Goal: Information Seeking & Learning: Check status

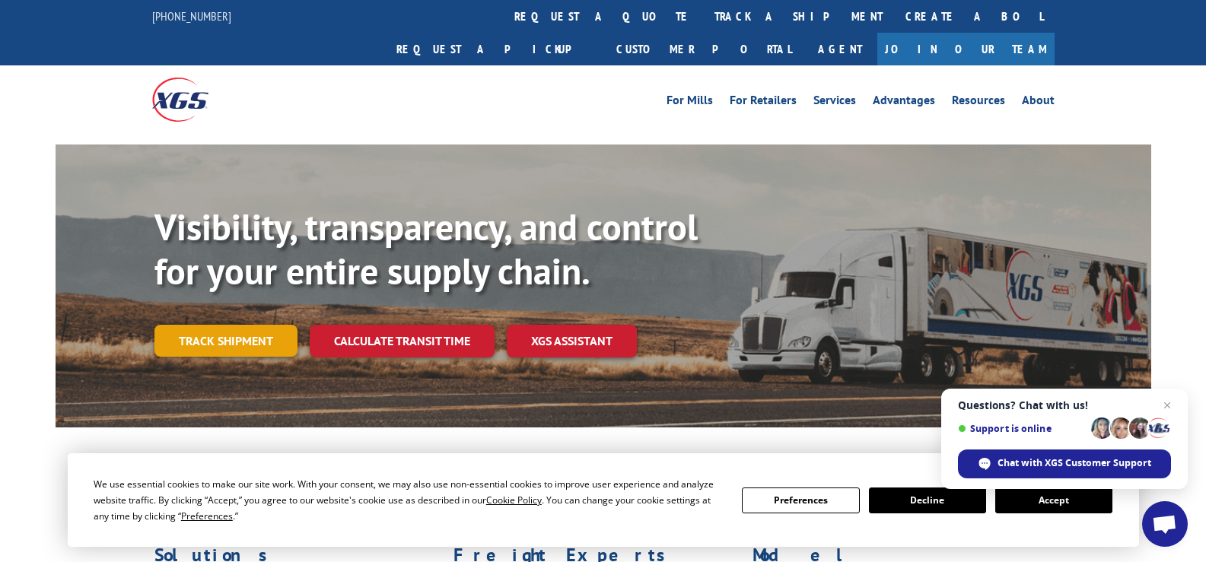
click at [253, 325] on link "Track shipment" at bounding box center [225, 341] width 143 height 32
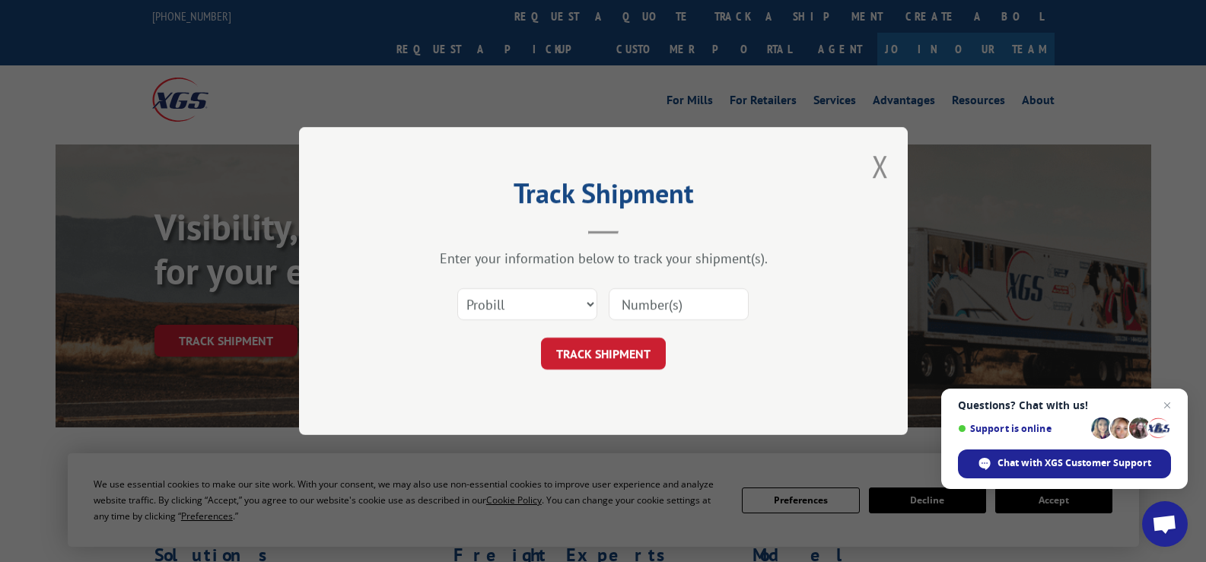
click at [645, 306] on input at bounding box center [679, 304] width 140 height 32
type input "16935130"
click at [639, 347] on button "TRACK SHIPMENT" at bounding box center [603, 354] width 125 height 32
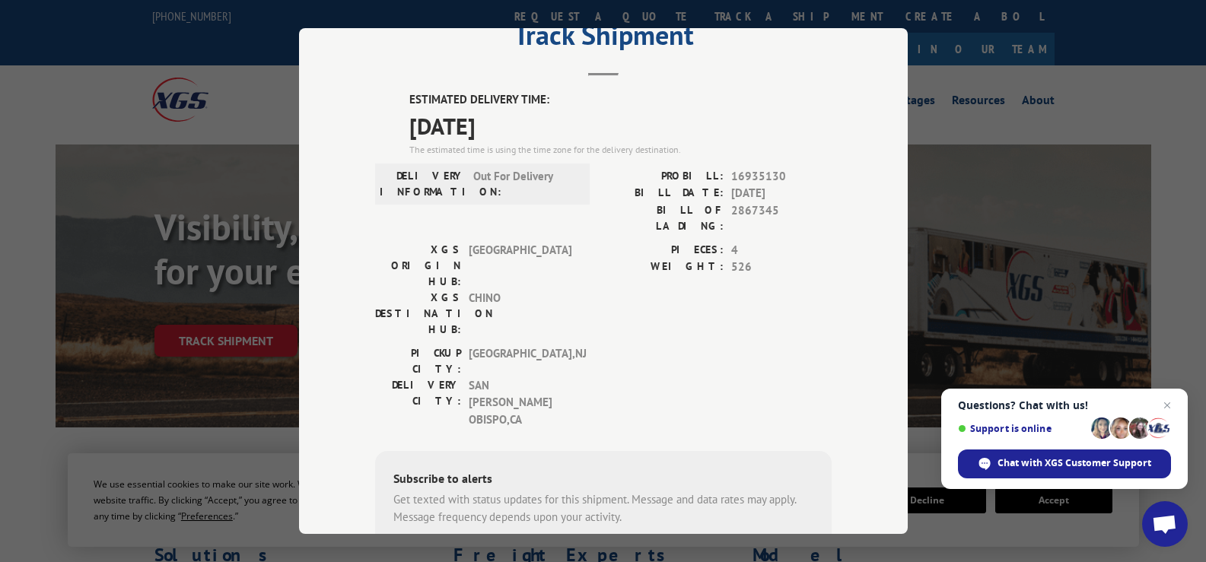
scroll to position [44, 0]
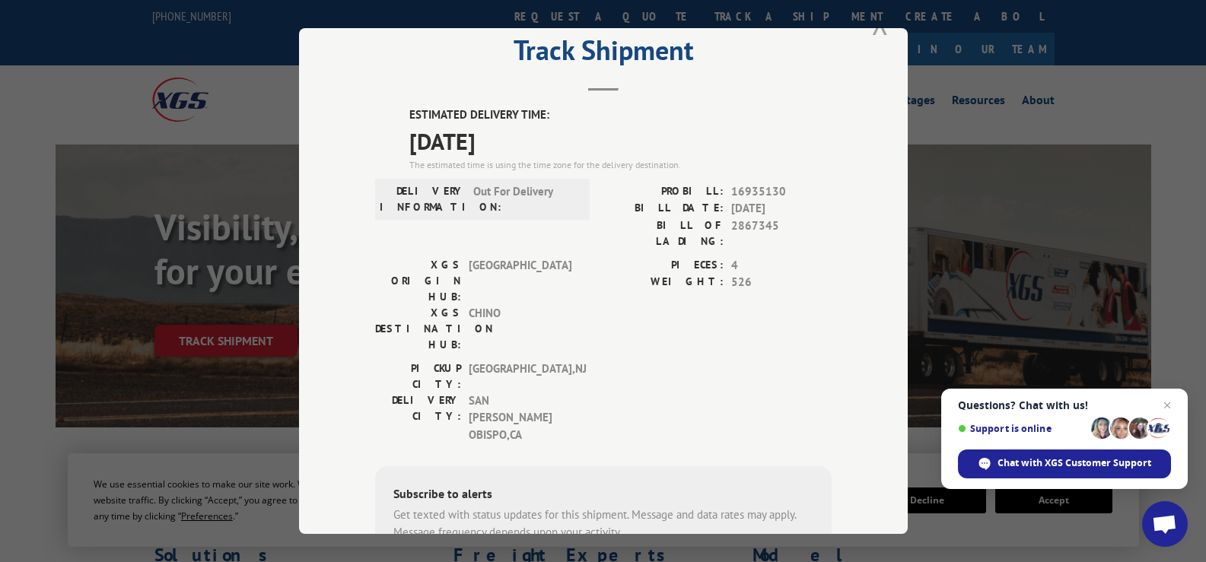
click at [876, 30] on button "Close modal" at bounding box center [880, 23] width 17 height 40
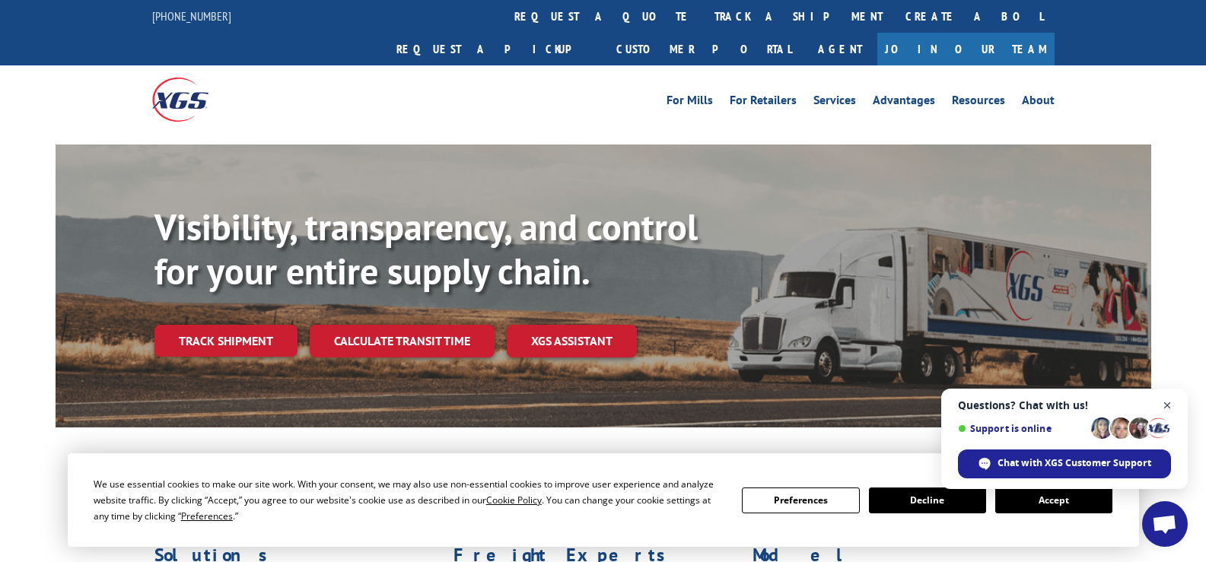
click at [1167, 403] on span "Close chat" at bounding box center [1167, 405] width 19 height 19
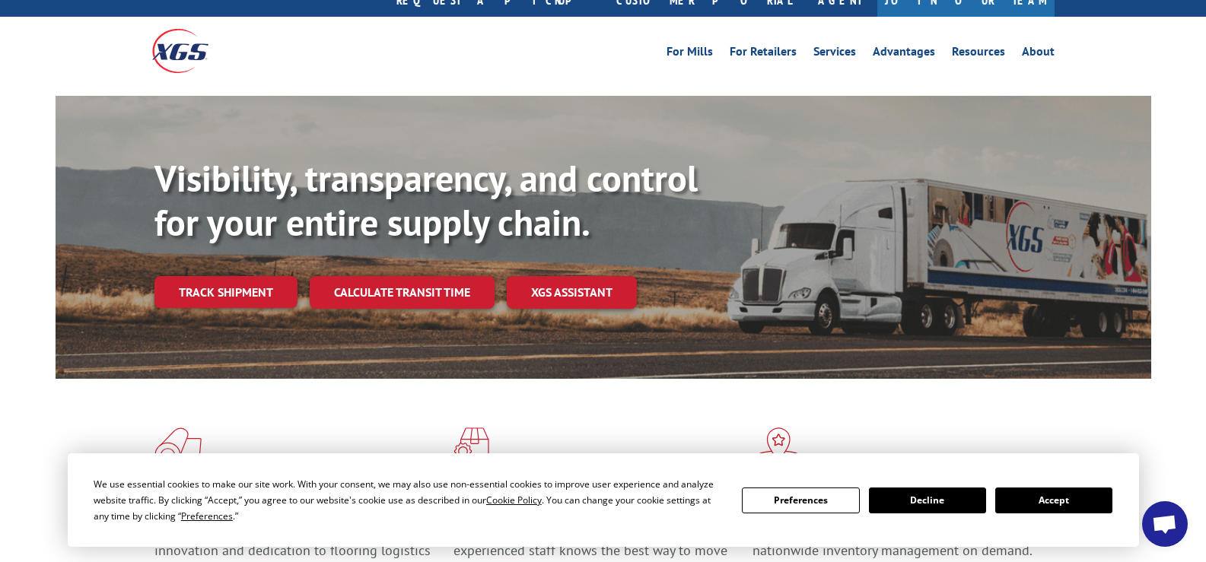
scroll to position [76, 0]
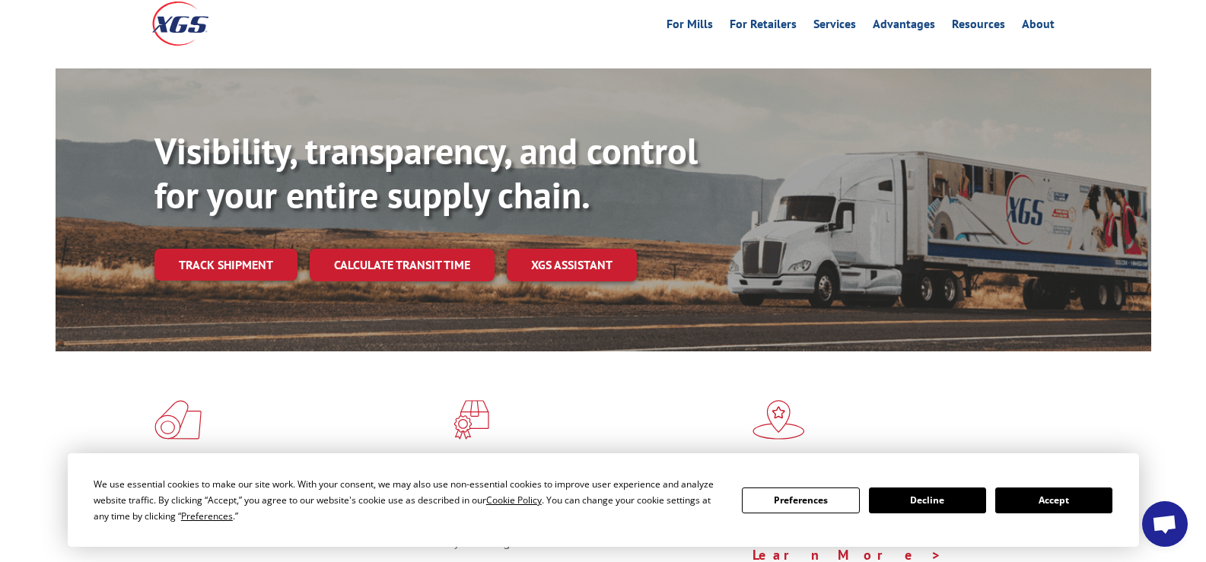
click at [1062, 500] on button "Accept" at bounding box center [1053, 501] width 117 height 26
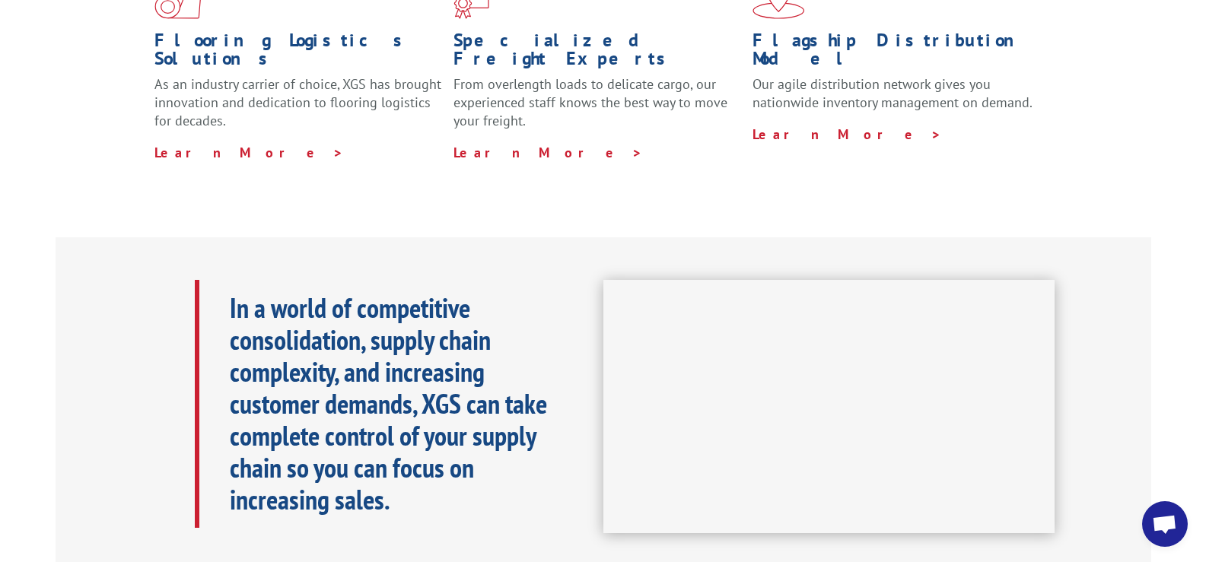
scroll to position [609, 0]
